Goal: Information Seeking & Learning: Understand process/instructions

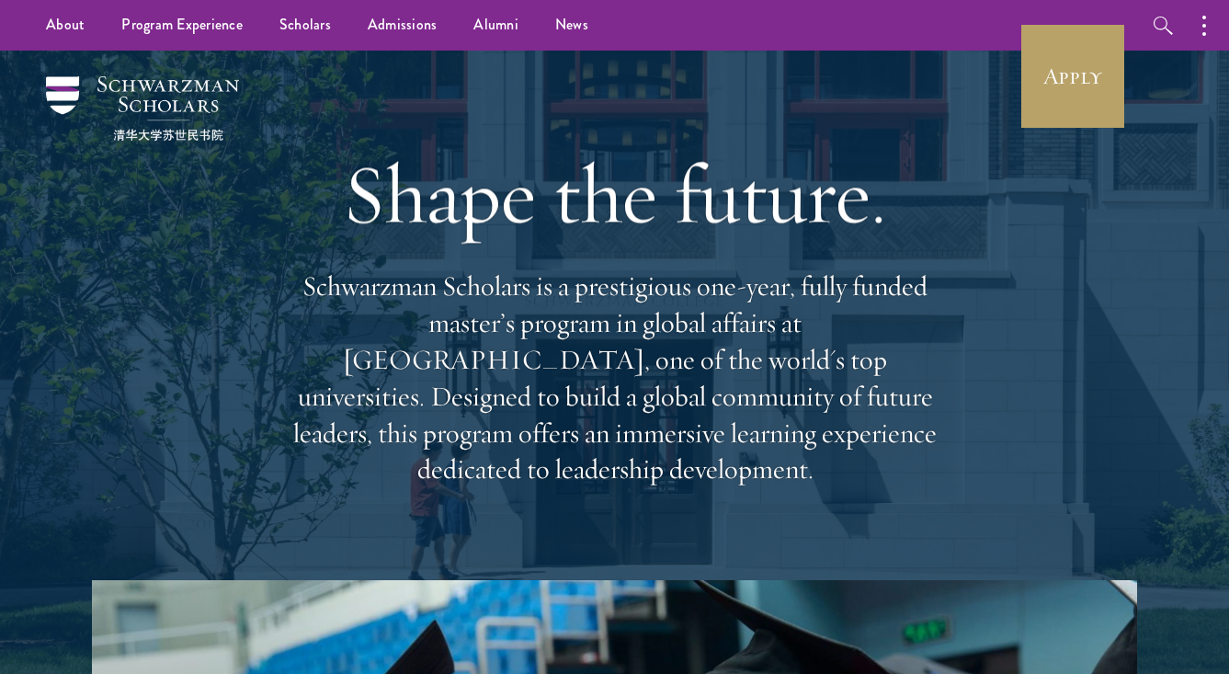
click at [957, 135] on div "Shape the future. Schwarzman Scholars is a prestigious one-year, fully funded m…" at bounding box center [614, 316] width 1045 height 530
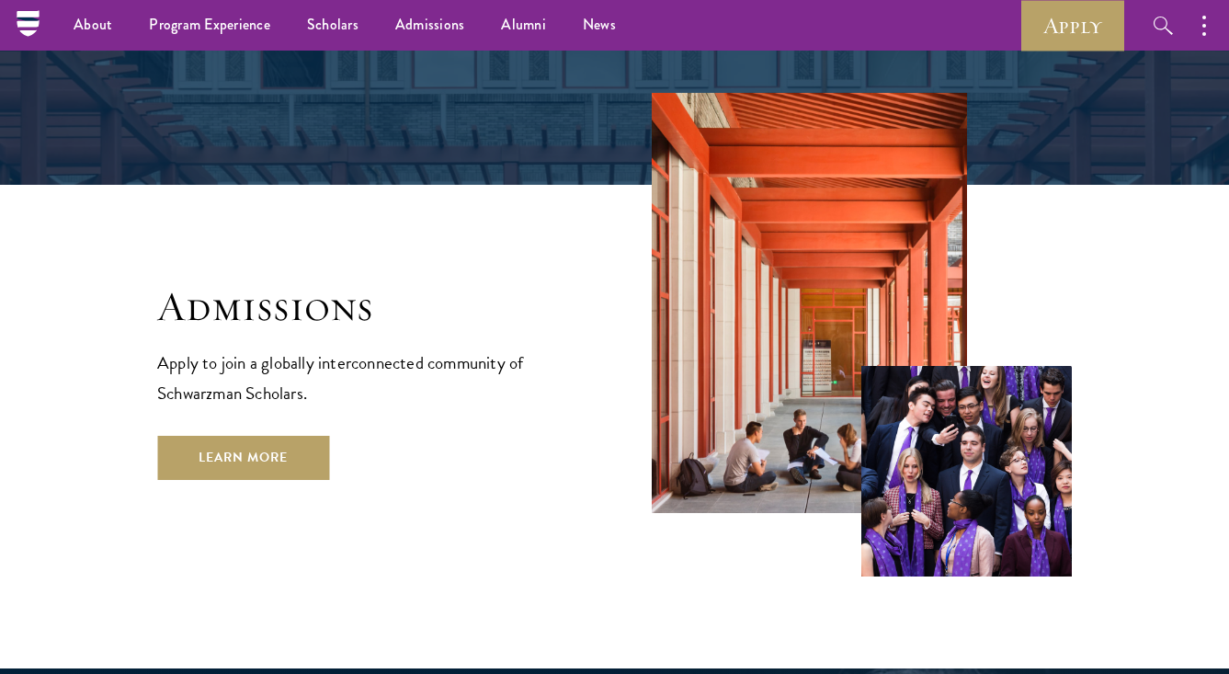
scroll to position [2604, 0]
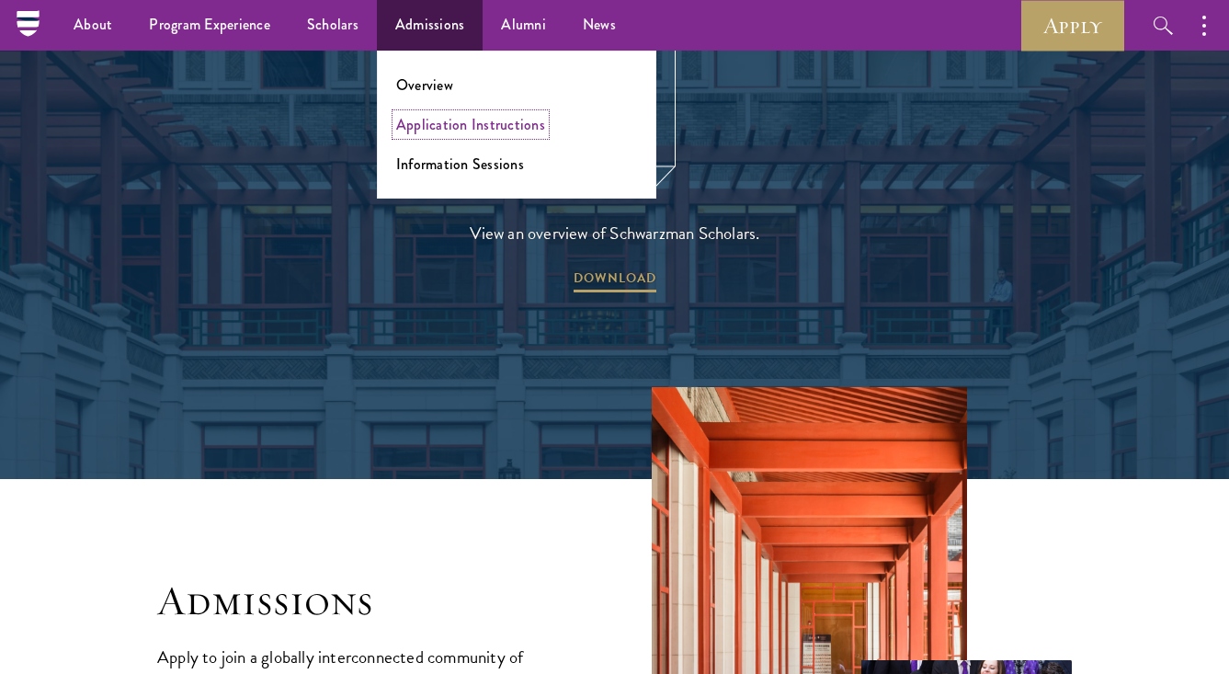
click at [448, 128] on link "Application Instructions" at bounding box center [470, 124] width 149 height 21
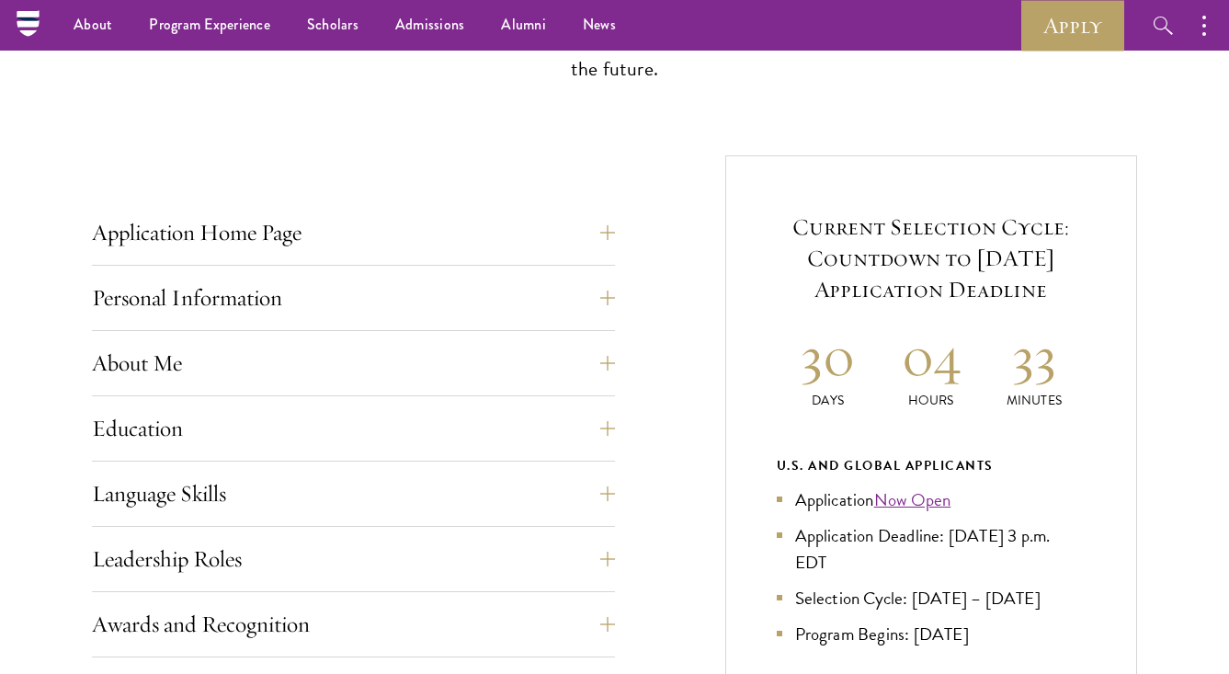
scroll to position [721, 0]
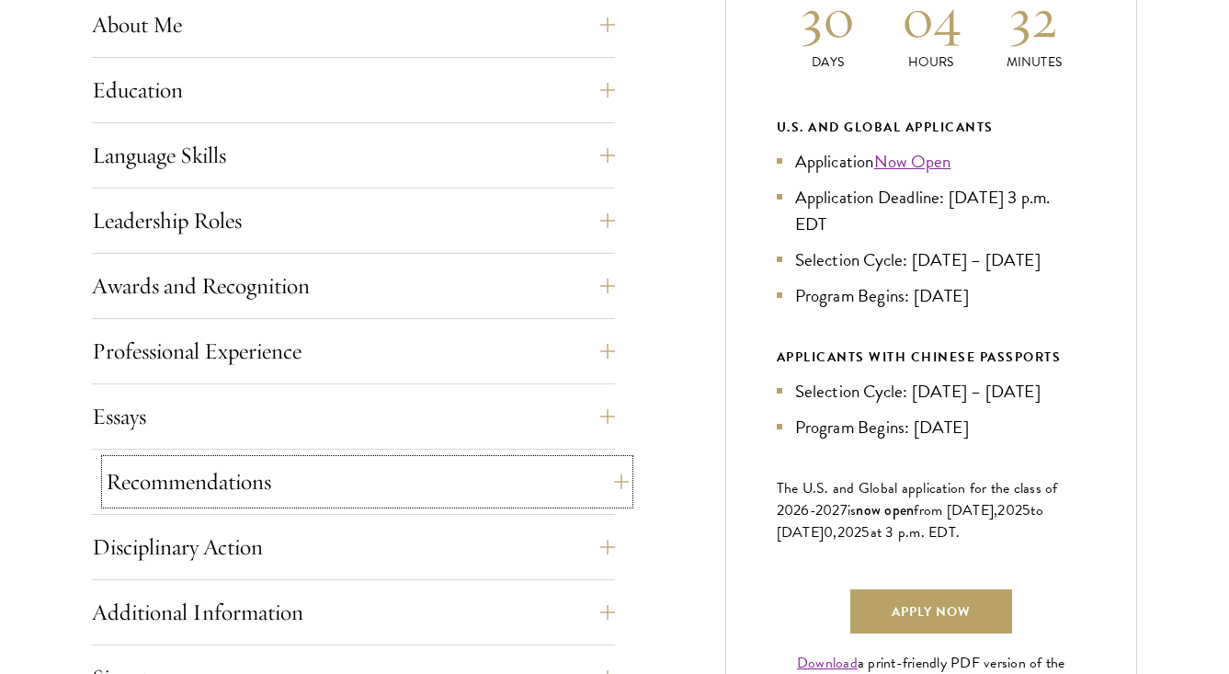
click at [515, 468] on button "Recommendations" at bounding box center [367, 482] width 523 height 44
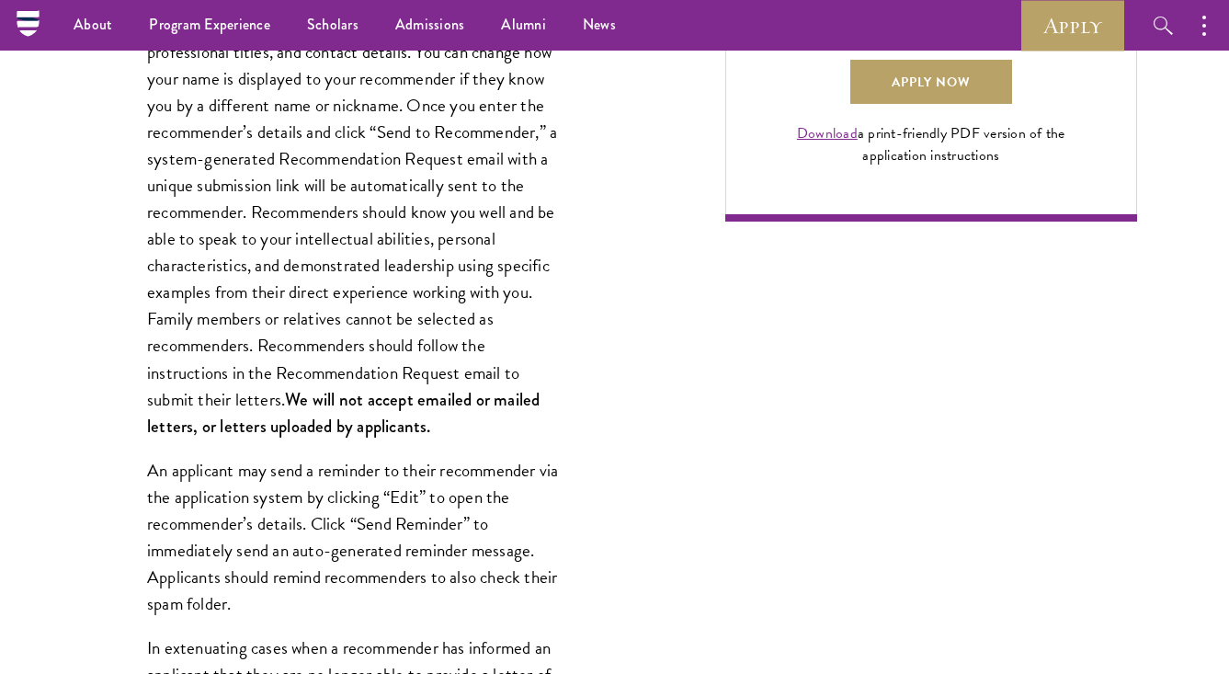
scroll to position [1265, 0]
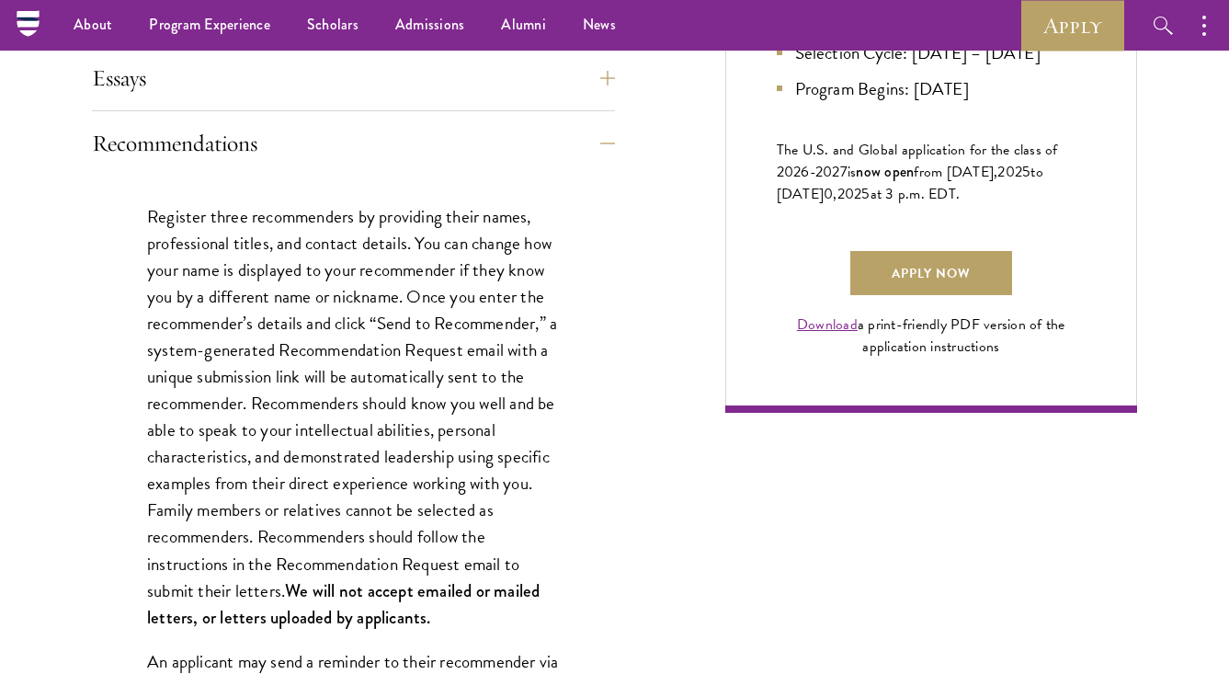
click at [267, 419] on p "Register three recommenders by providing their names, professional titles, and …" at bounding box center [353, 417] width 413 height 428
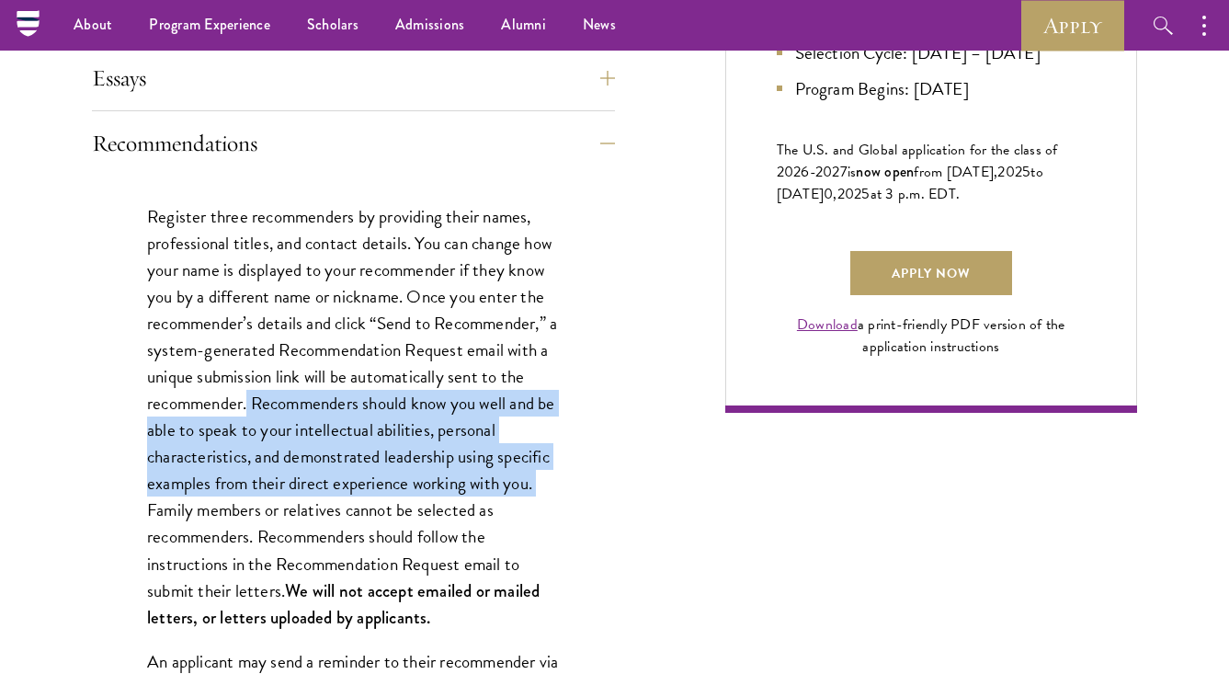
drag, startPoint x: 250, startPoint y: 404, endPoint x: 577, endPoint y: 495, distance: 338.9
copy p "Recommenders should know you well and be able to speak to your intellectual abi…"
